Goal: Task Accomplishment & Management: Manage account settings

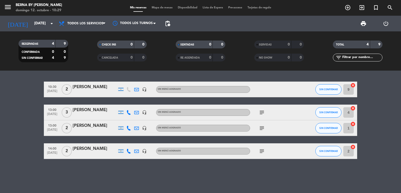
click at [91, 88] on div "[PERSON_NAME]" at bounding box center [95, 87] width 44 height 7
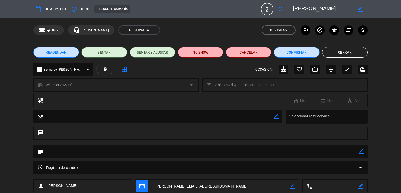
click at [355, 57] on button "Cerrar" at bounding box center [344, 52] width 45 height 10
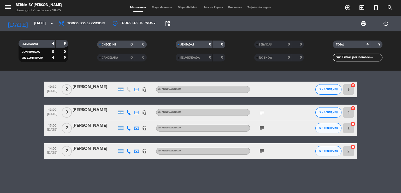
click at [306, 77] on div "10:30 [DATE] 2 [PERSON_NAME] headset_mic Sin menú asignado SIN CONFIRMAR 9 canc…" at bounding box center [200, 131] width 401 height 122
click at [0, 112] on bookings-row "10:30 [DATE] 2 [PERSON_NAME] headset_mic Sin menú asignado SIN CONFIRMAR 9 canc…" at bounding box center [200, 119] width 401 height 77
click at [27, 80] on div "10:30 [DATE] 2 [PERSON_NAME] headset_mic Sin menú asignado SIN CONFIRMAR 9 canc…" at bounding box center [200, 131] width 401 height 122
click at [52, 75] on div "10:30 [DATE] 2 [PERSON_NAME] headset_mic Sin menú asignado SIN CONFIRMAR 9 canc…" at bounding box center [200, 131] width 401 height 122
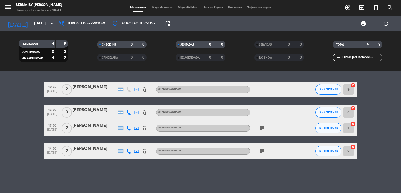
click at [11, 119] on bookings-row "10:30 [DATE] 2 [PERSON_NAME] headset_mic Sin menú asignado SIN CONFIRMAR 9 canc…" at bounding box center [200, 119] width 401 height 77
click at [73, 76] on div "10:30 [DATE] 2 [PERSON_NAME] headset_mic Sin menú asignado SIN CONFIRMAR 9 canc…" at bounding box center [200, 131] width 401 height 122
click at [10, 109] on bookings-row "10:30 [DATE] 2 [PERSON_NAME] headset_mic Sin menú asignado SIN CONFIRMAR 9 canc…" at bounding box center [200, 119] width 401 height 77
click at [30, 102] on bookings-row "10:30 [DATE] 2 [PERSON_NAME] headset_mic Sin menú asignado SIN CONFIRMAR 9 canc…" at bounding box center [200, 119] width 401 height 77
click at [34, 91] on bookings-row "10:30 [DATE] 2 [PERSON_NAME] headset_mic Sin menú asignado SIN CONFIRMAR 9 canc…" at bounding box center [200, 119] width 401 height 77
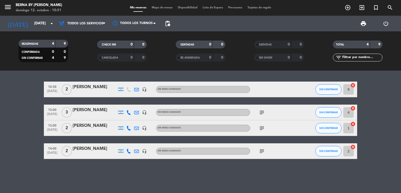
click at [24, 104] on bookings-row "10:30 [DATE] 2 [PERSON_NAME] headset_mic Sin menú asignado SIN CONFIRMAR 9 canc…" at bounding box center [200, 119] width 401 height 77
click at [181, 107] on div "13:00 [DATE] 3 [PERSON_NAME] headset_mic Sin menú asignado subject SIN CONFIRMA…" at bounding box center [200, 112] width 313 height 16
click at [323, 88] on span "SIN CONFIRMAR" at bounding box center [328, 89] width 19 height 3
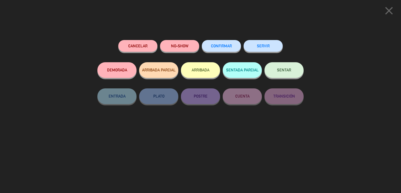
click at [263, 44] on button "SERVIR" at bounding box center [263, 46] width 39 height 12
